Goal: Use online tool/utility: Utilize a website feature to perform a specific function

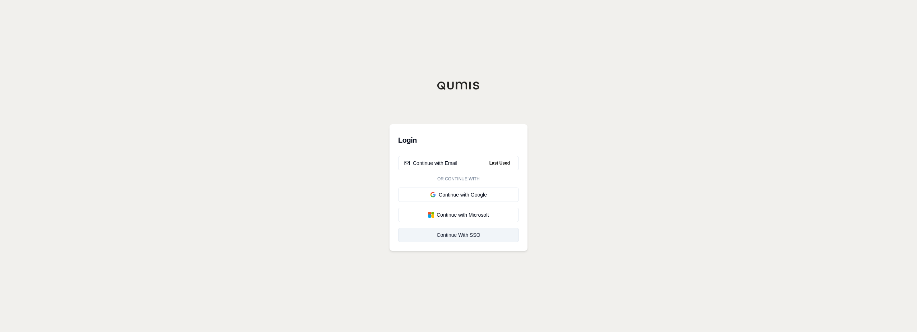
click at [469, 231] on link "Continue With SSO" at bounding box center [458, 235] width 121 height 14
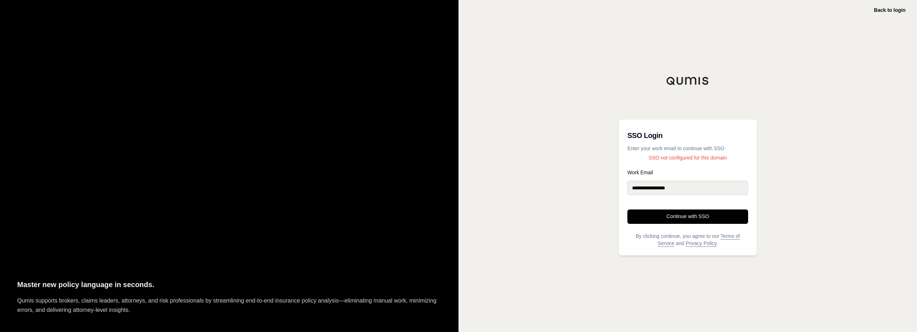
click at [692, 217] on button "Continue with SSO" at bounding box center [687, 216] width 121 height 14
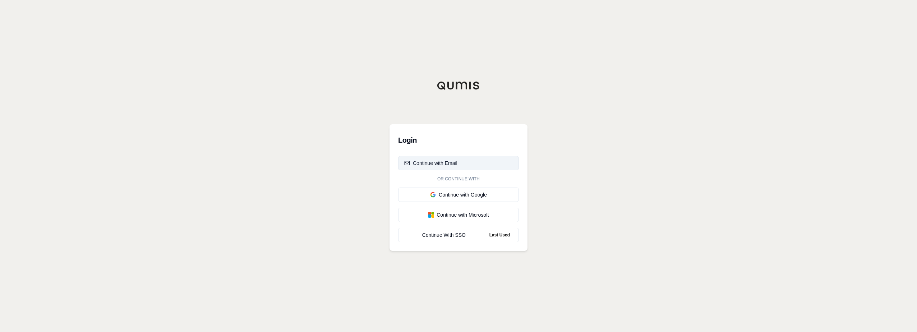
click at [446, 162] on div "Continue with Email" at bounding box center [430, 163] width 53 height 7
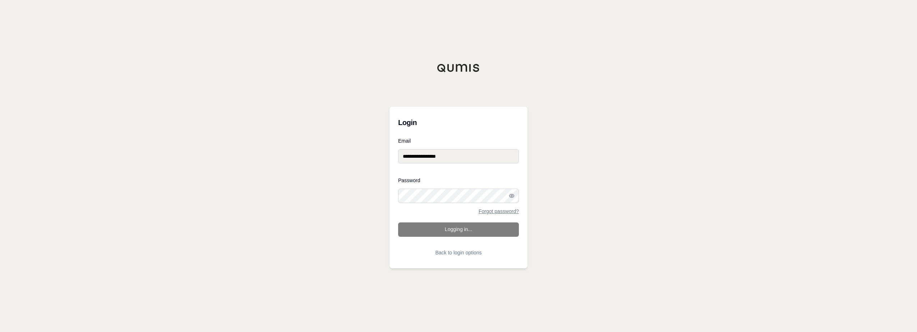
click at [471, 229] on form "**********" at bounding box center [458, 198] width 121 height 121
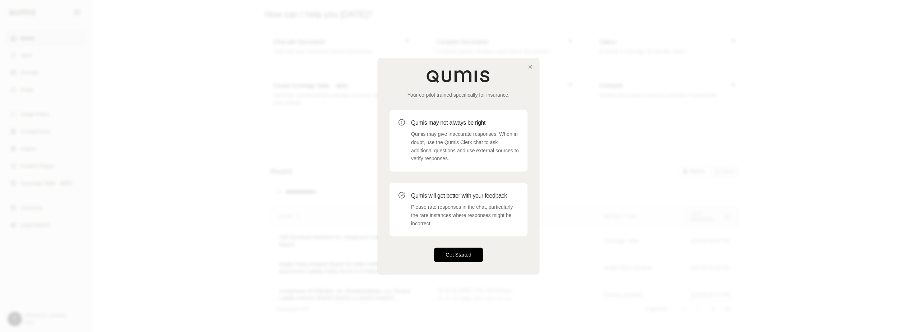
drag, startPoint x: 471, startPoint y: 256, endPoint x: 463, endPoint y: 257, distance: 8.0
click at [469, 257] on button "Get Started" at bounding box center [458, 255] width 49 height 14
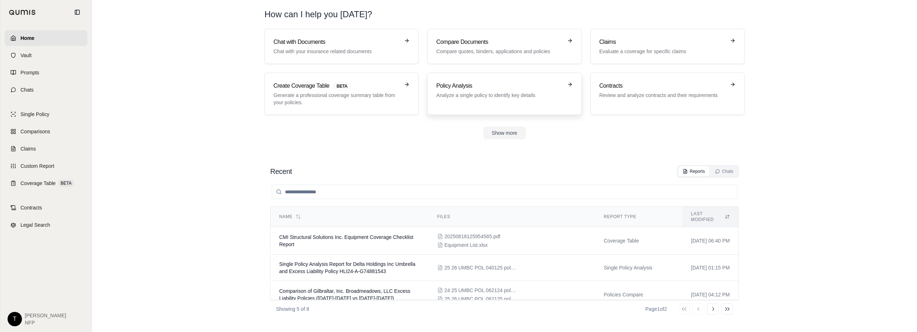
click at [532, 86] on h3 "Policy Analysis" at bounding box center [499, 86] width 126 height 9
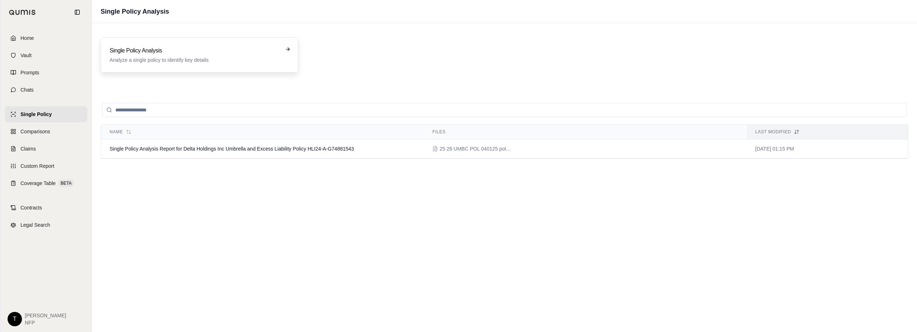
click at [147, 49] on h3 "Single Policy Analysis" at bounding box center [195, 50] width 170 height 9
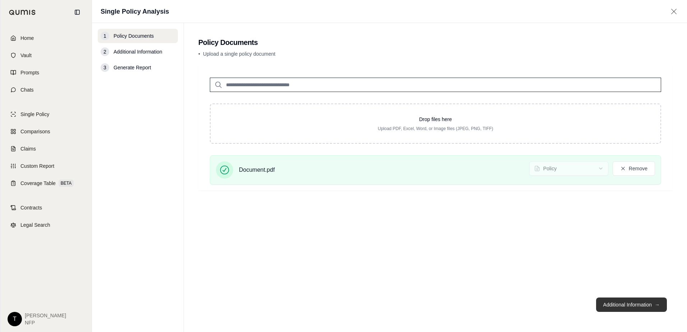
click at [628, 305] on button "Additional Information →" at bounding box center [631, 304] width 71 height 14
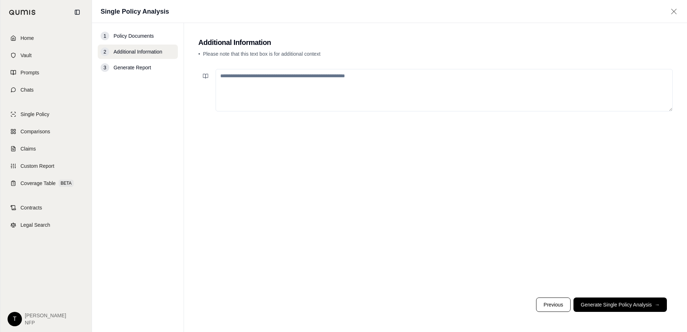
click at [267, 92] on textarea at bounding box center [444, 90] width 457 height 42
type textarea "**********"
click at [615, 305] on button "Generate Single Policy Analysis →" at bounding box center [619, 304] width 93 height 14
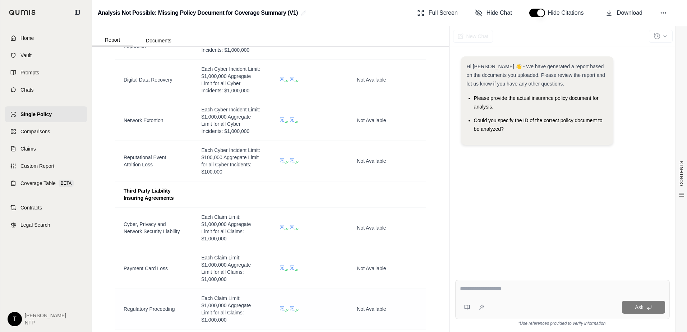
scroll to position [898, 0]
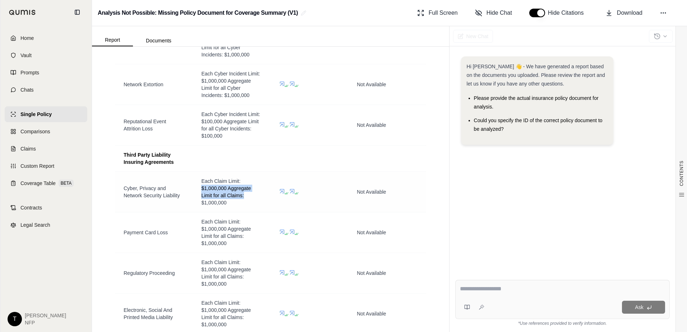
drag, startPoint x: 200, startPoint y: 188, endPoint x: 243, endPoint y: 195, distance: 43.4
click at [243, 195] on span "Each Claim Limit: $1,000,000 Aggregate Limit for all Claims: $1,000,000" at bounding box center [231, 191] width 60 height 29
drag, startPoint x: 243, startPoint y: 195, endPoint x: 317, endPoint y: 212, distance: 75.8
click at [317, 212] on td at bounding box center [310, 232] width 78 height 41
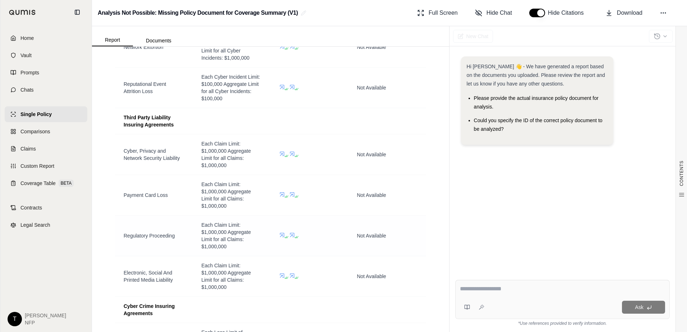
scroll to position [970, 0]
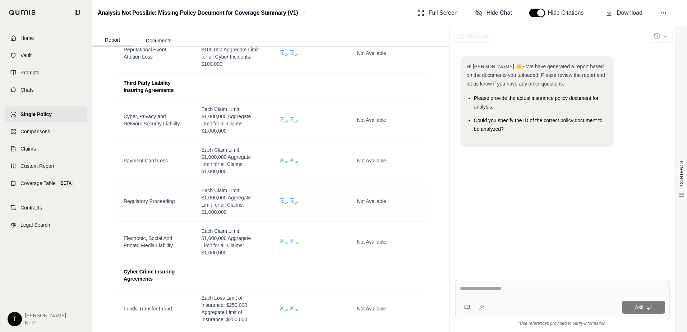
click at [311, 187] on td at bounding box center [310, 201] width 78 height 41
click at [280, 159] on icon at bounding box center [282, 160] width 6 height 6
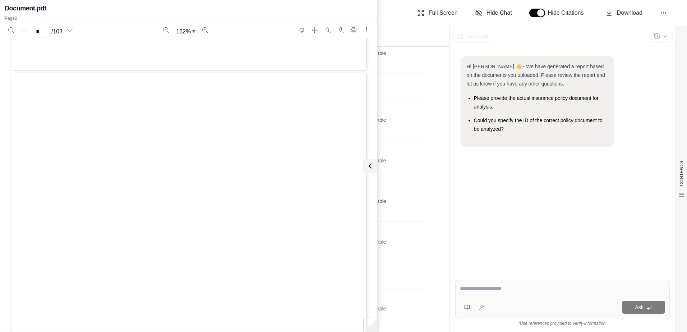
type input "*"
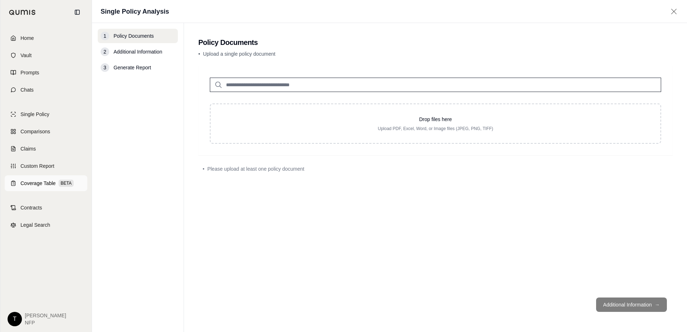
click at [40, 183] on span "Coverage Table" at bounding box center [37, 183] width 35 height 7
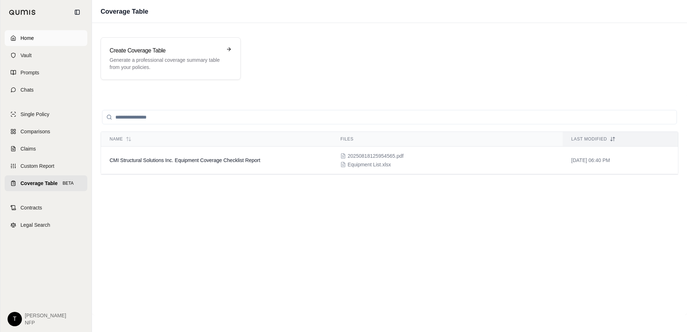
click at [22, 36] on span "Home" at bounding box center [26, 37] width 13 height 7
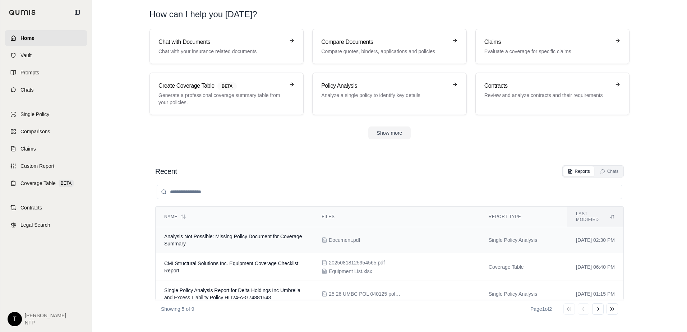
click at [333, 236] on span "Document.pdf" at bounding box center [344, 239] width 31 height 7
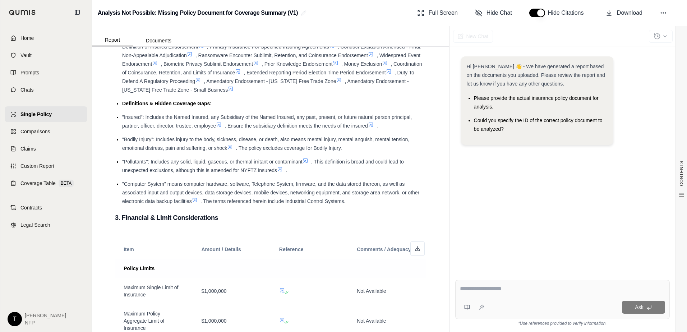
scroll to position [395, 0]
drag, startPoint x: 477, startPoint y: 291, endPoint x: 484, endPoint y: 296, distance: 7.7
click at [478, 291] on textarea at bounding box center [562, 289] width 205 height 9
type textarea "**********"
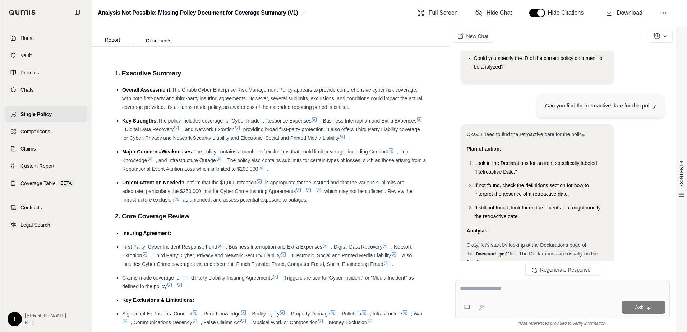
scroll to position [97, 0]
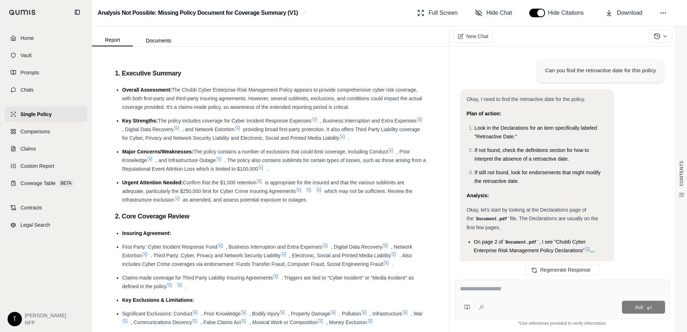
click at [498, 290] on textarea at bounding box center [562, 289] width 205 height 9
type textarea "**********"
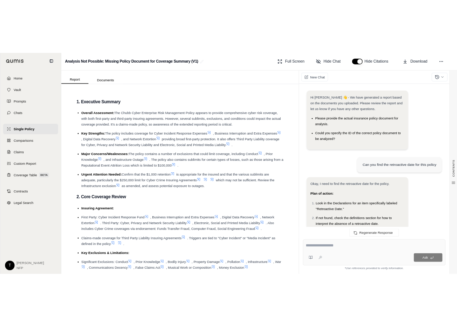
scroll to position [928, 0]
